Goal: Navigation & Orientation: Find specific page/section

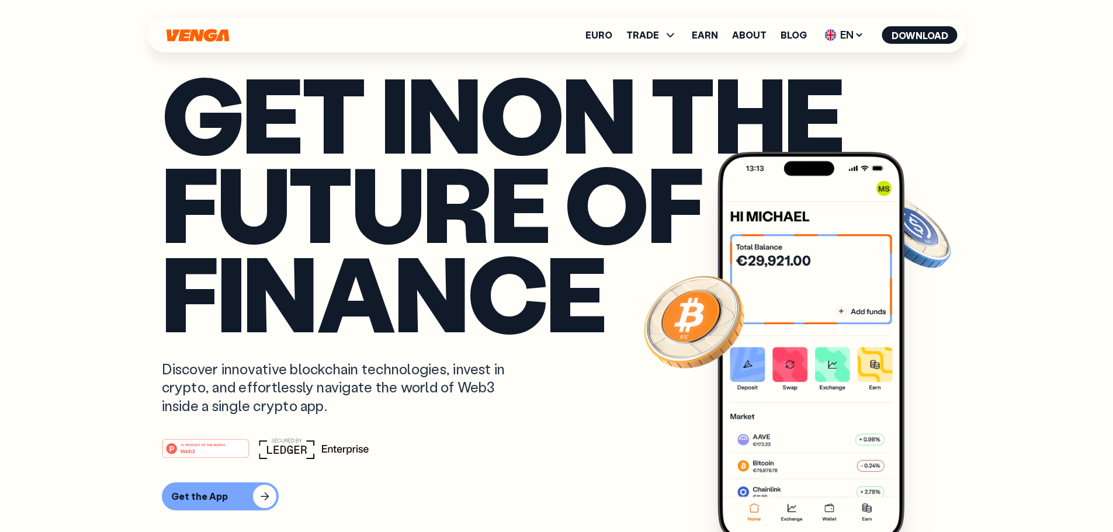
click at [277, 449] on icon at bounding box center [313, 449] width 109 height 19
click at [709, 34] on link "Earn" at bounding box center [705, 34] width 26 height 9
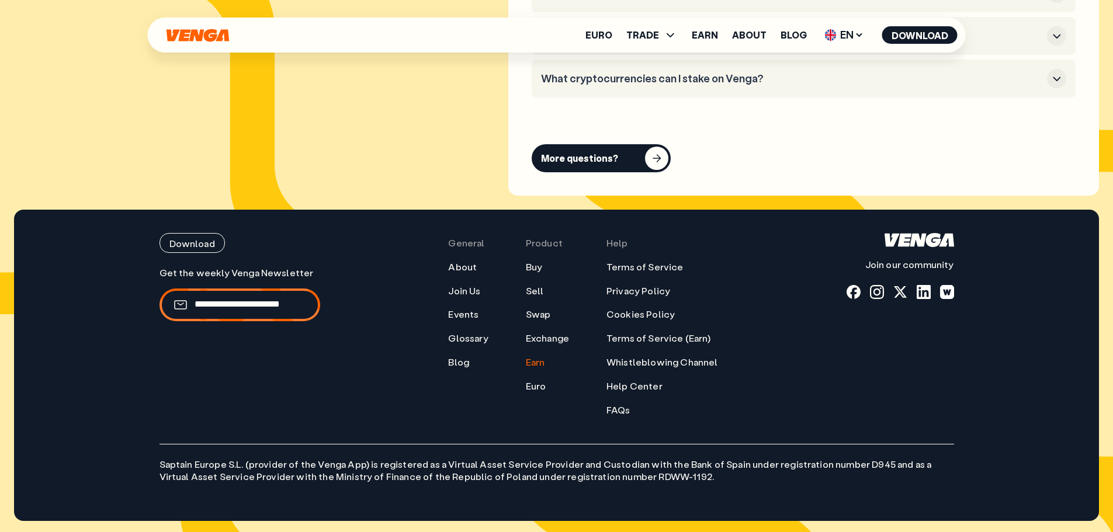
scroll to position [5927, 0]
click at [668, 36] on icon at bounding box center [671, 35] width 14 height 14
click at [543, 387] on link "Euro" at bounding box center [536, 386] width 20 height 12
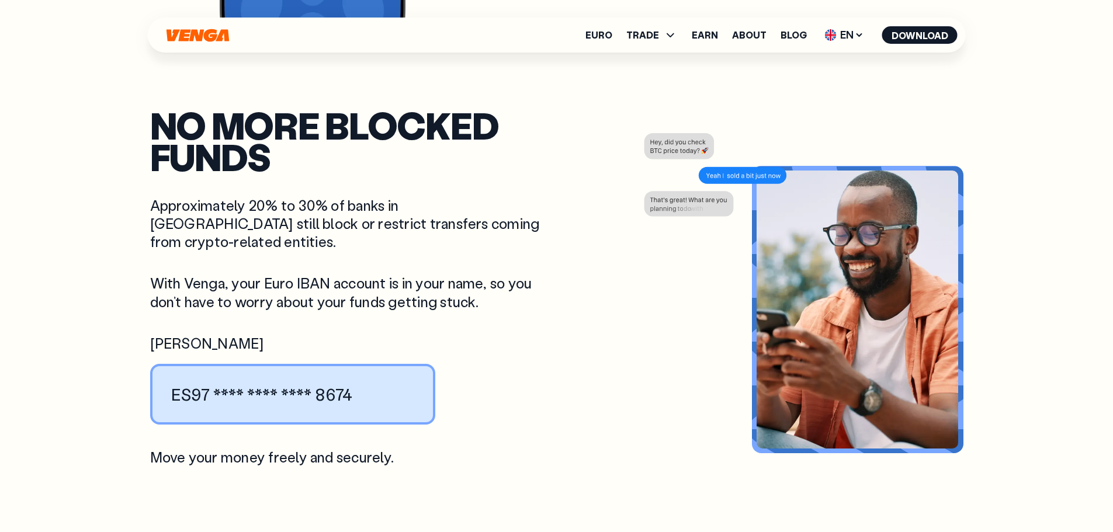
scroll to position [1285, 0]
click at [858, 32] on icon at bounding box center [859, 34] width 9 height 9
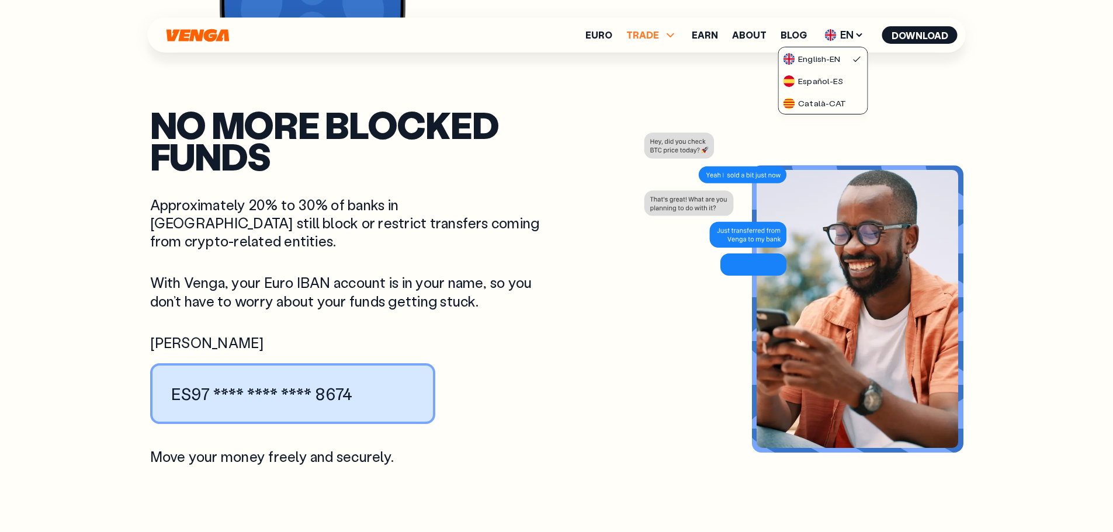
click at [647, 34] on span "TRADE" at bounding box center [642, 34] width 33 height 9
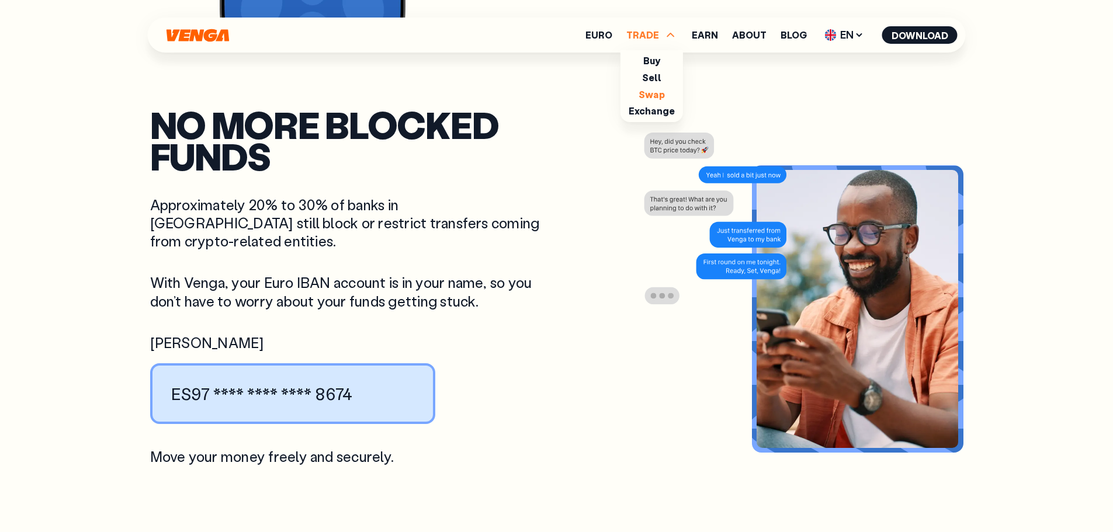
click at [664, 94] on link "Swap" at bounding box center [651, 94] width 26 height 12
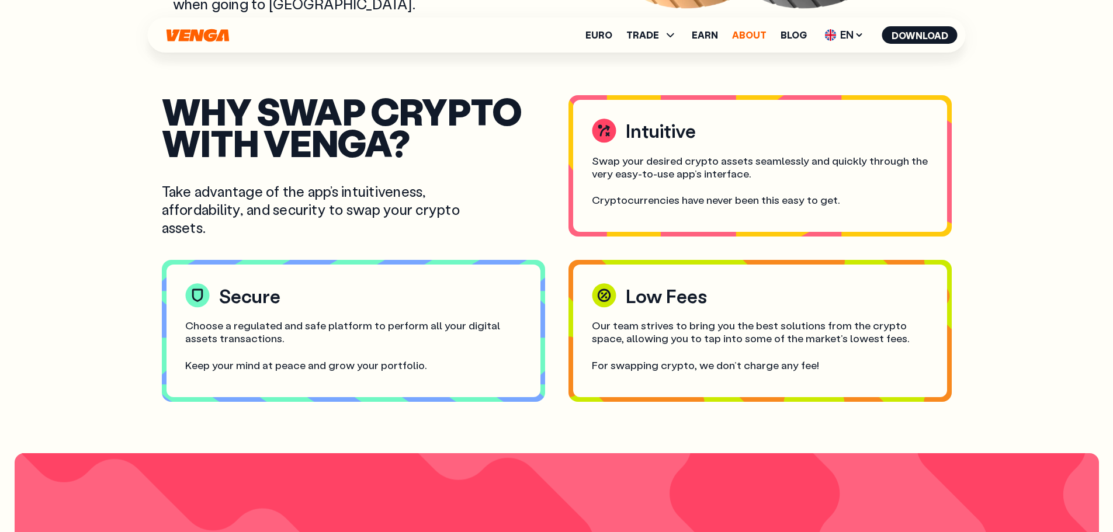
scroll to position [818, 0]
click at [786, 35] on link "Blog" at bounding box center [793, 34] width 26 height 9
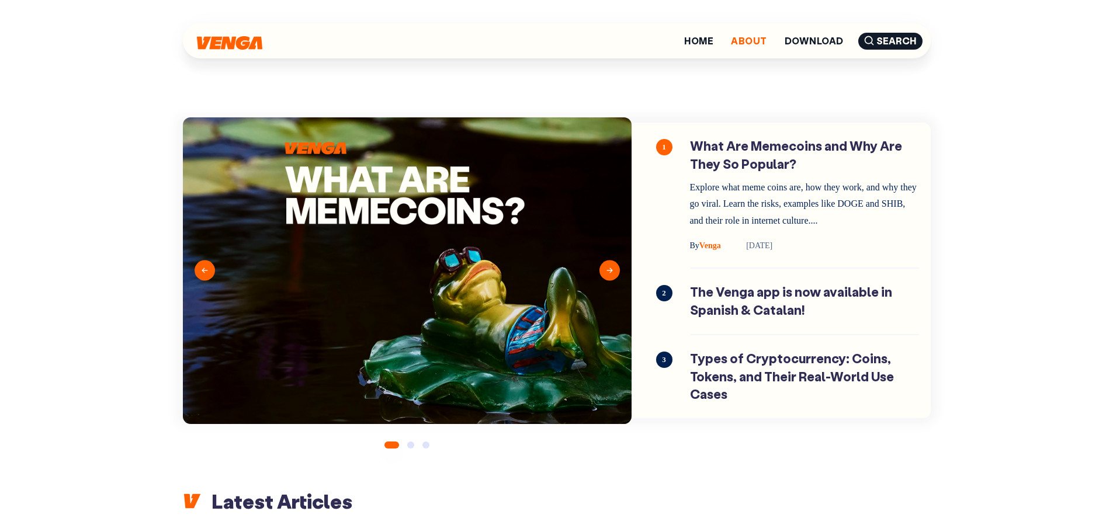
click at [749, 41] on link "About" at bounding box center [749, 40] width 36 height 9
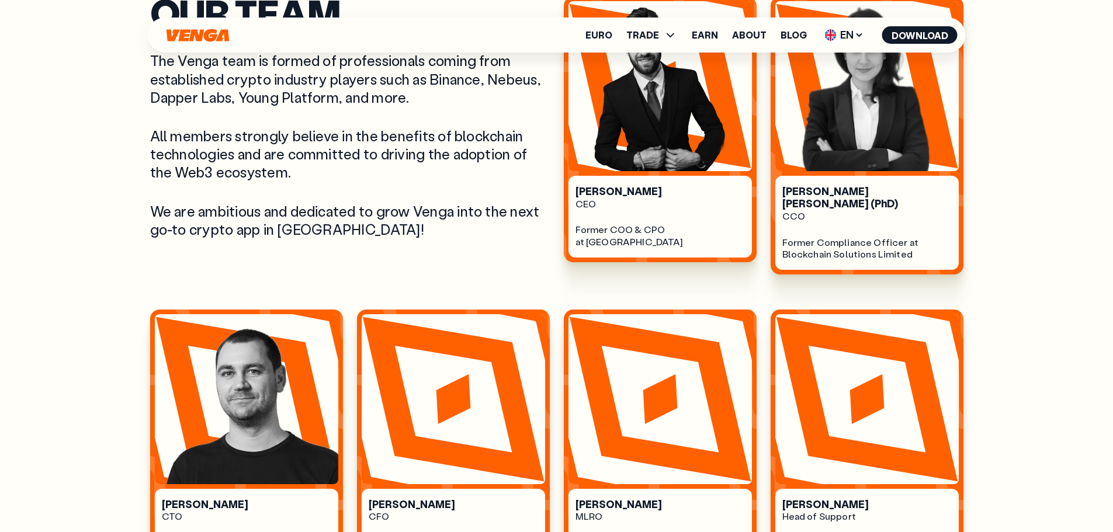
scroll to position [605, 0]
